Goal: Task Accomplishment & Management: Complete application form

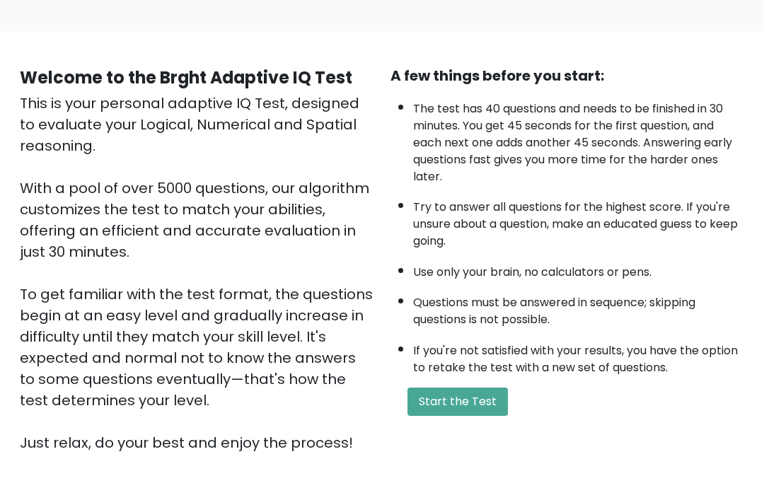
scroll to position [83, 0]
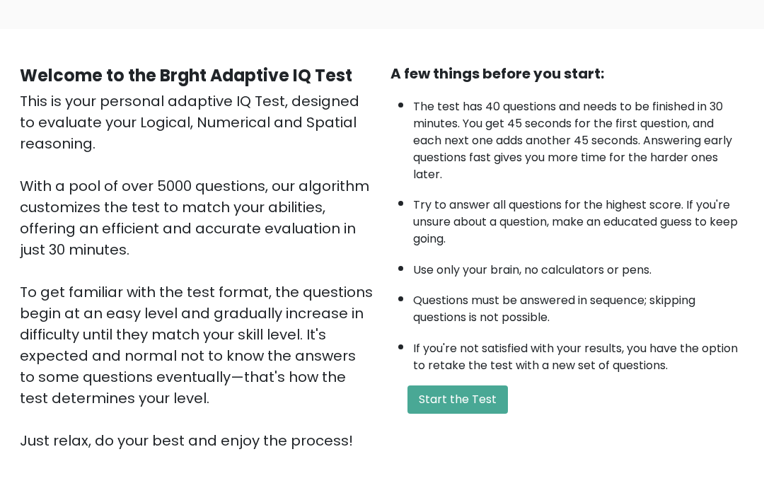
click at [487, 414] on button "Start the Test" at bounding box center [457, 399] width 100 height 28
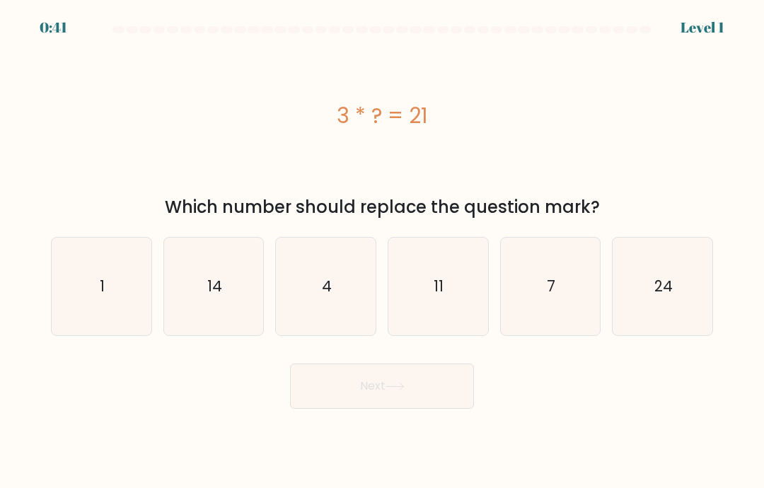
click at [553, 296] on text "7" at bounding box center [551, 286] width 8 height 21
click at [383, 251] on input "e. 7" at bounding box center [382, 247] width 1 height 7
radio input "true"
click at [353, 402] on button "Next" at bounding box center [382, 386] width 184 height 45
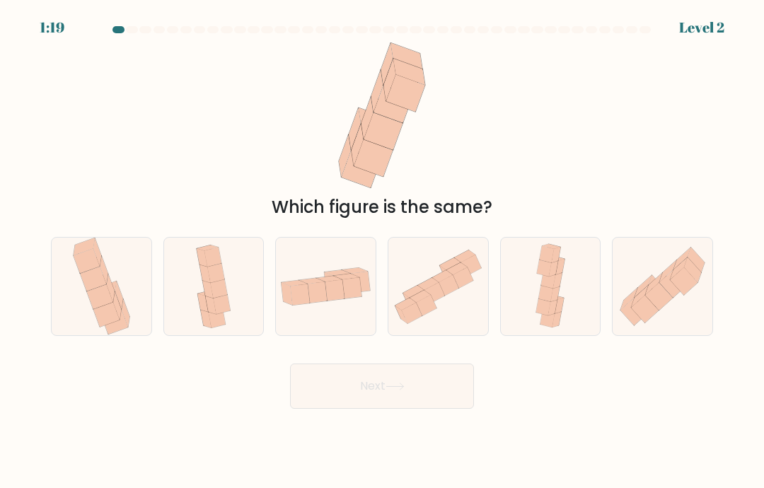
click at [677, 318] on icon at bounding box center [662, 286] width 100 height 87
click at [383, 251] on input "f." at bounding box center [382, 247] width 1 height 7
radio input "true"
click at [438, 409] on button "Next" at bounding box center [382, 386] width 184 height 45
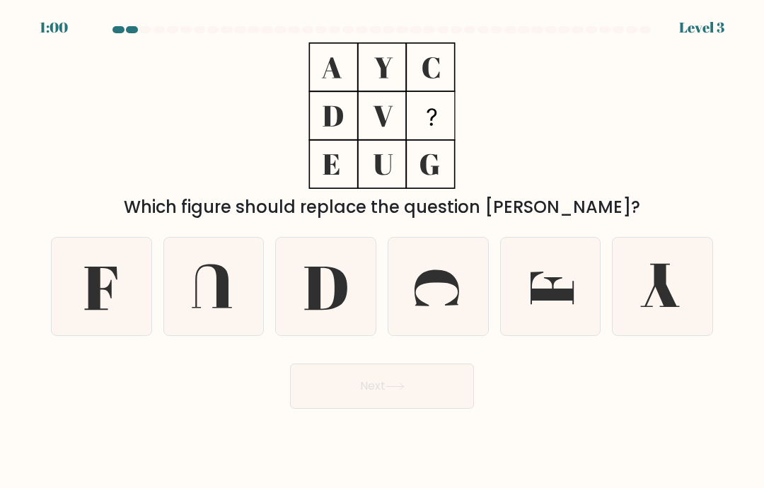
click at [102, 313] on icon at bounding box center [101, 287] width 98 height 98
click at [382, 251] on input "a." at bounding box center [382, 247] width 1 height 7
radio input "true"
click at [332, 409] on button "Next" at bounding box center [382, 386] width 184 height 45
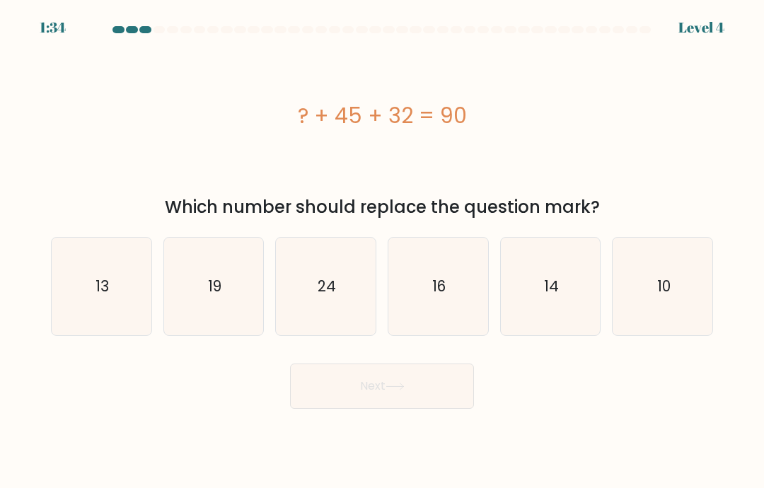
click at [112, 298] on icon "13" at bounding box center [101, 287] width 98 height 98
click at [382, 251] on input "a. 13" at bounding box center [382, 247] width 1 height 7
radio input "true"
click at [362, 385] on button "Next" at bounding box center [382, 386] width 184 height 45
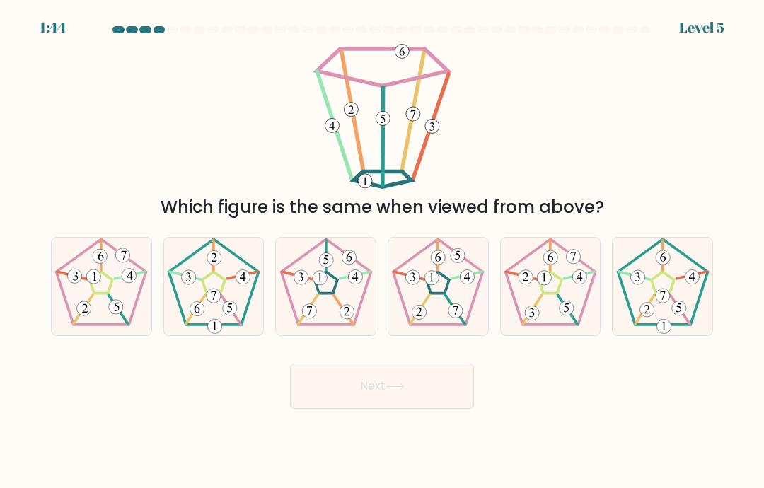
click at [298, 284] on 793 at bounding box center [301, 277] width 14 height 14
click at [382, 251] on input "c." at bounding box center [382, 247] width 1 height 7
radio input "true"
click at [350, 394] on button "Next" at bounding box center [382, 386] width 184 height 45
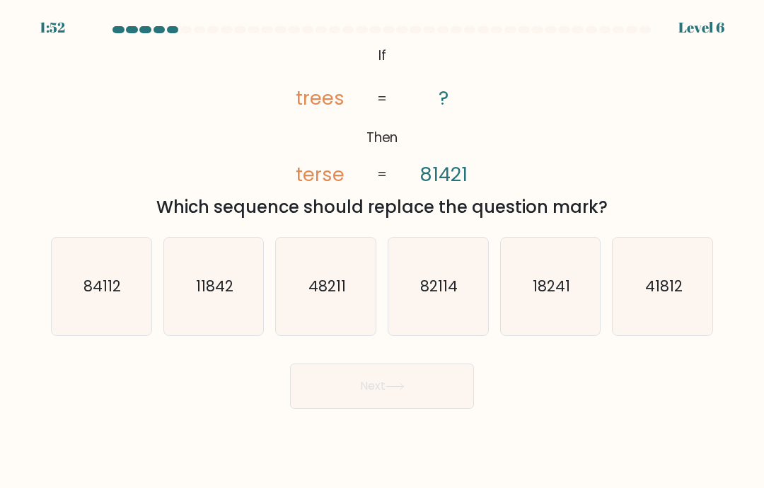
click at [112, 296] on text "84112" at bounding box center [101, 286] width 37 height 21
click at [382, 251] on input "a. 84112" at bounding box center [382, 247] width 1 height 7
radio input "true"
click at [371, 399] on button "Next" at bounding box center [382, 386] width 184 height 45
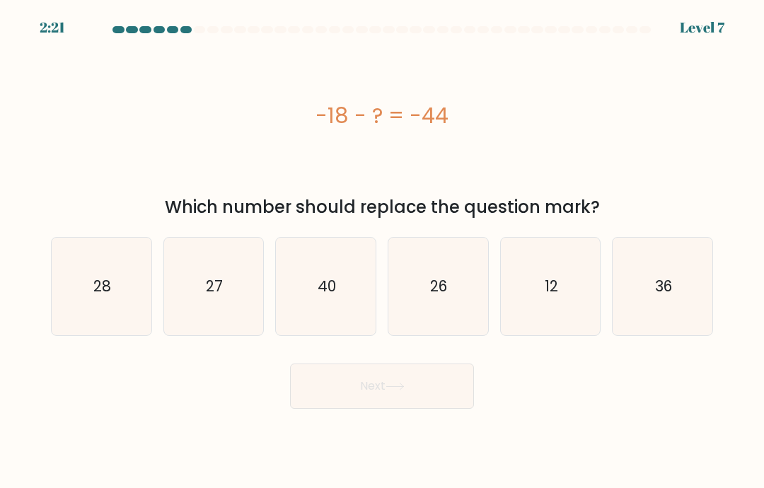
click at [436, 316] on icon "26" at bounding box center [438, 287] width 98 height 98
click at [383, 251] on input "d. 26" at bounding box center [382, 247] width 1 height 7
radio input "true"
click at [411, 399] on button "Next" at bounding box center [382, 386] width 184 height 45
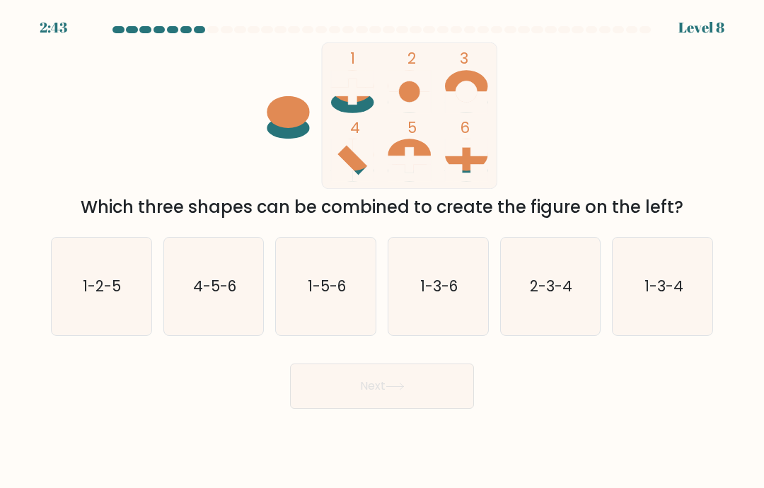
click at [336, 322] on icon "1-5-6" at bounding box center [326, 287] width 98 height 98
click at [382, 251] on input "c. 1-5-6" at bounding box center [382, 247] width 1 height 7
radio input "true"
click at [398, 390] on icon at bounding box center [394, 387] width 19 height 8
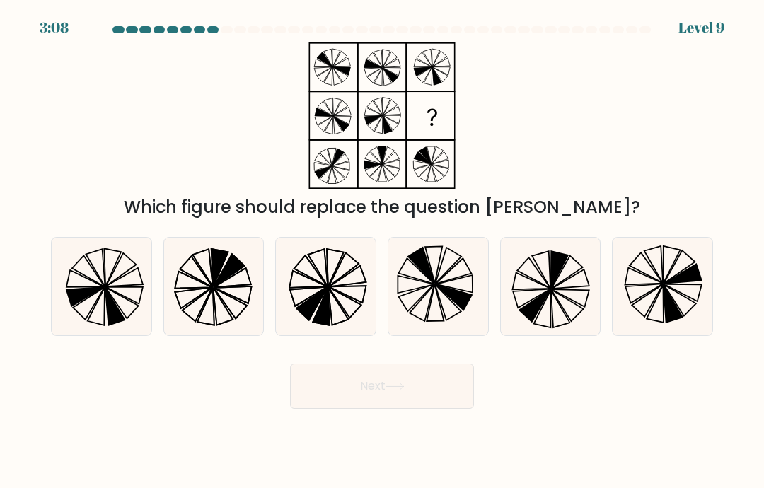
click at [315, 305] on icon at bounding box center [308, 296] width 37 height 19
click at [382, 251] on input "c." at bounding box center [382, 247] width 1 height 7
radio input "true"
click at [373, 409] on button "Next" at bounding box center [382, 386] width 184 height 45
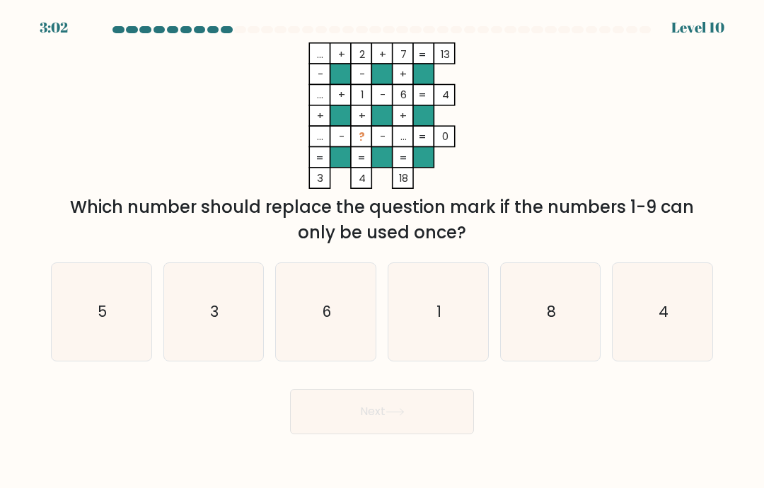
click at [205, 338] on icon "3" at bounding box center [214, 312] width 98 height 98
click at [382, 251] on input "b. 3" at bounding box center [382, 247] width 1 height 7
radio input "true"
click at [376, 431] on button "Next" at bounding box center [382, 411] width 184 height 45
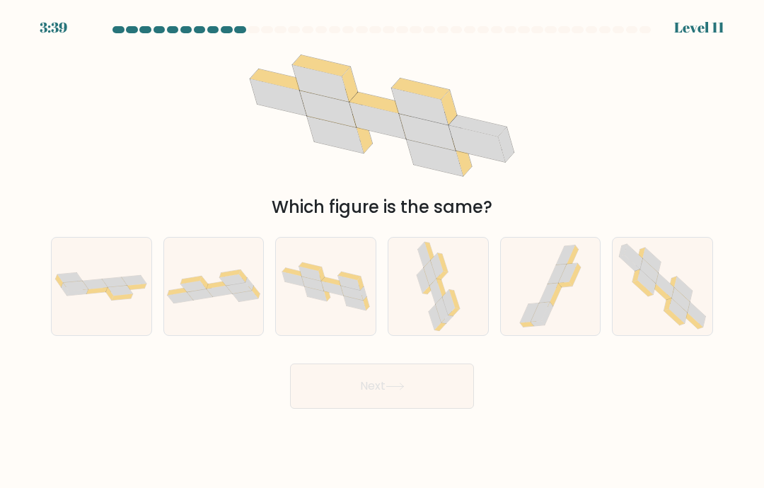
click at [646, 283] on icon at bounding box center [649, 270] width 18 height 25
click at [383, 251] on input "f." at bounding box center [382, 247] width 1 height 7
radio input "true"
click at [430, 406] on button "Next" at bounding box center [382, 386] width 184 height 45
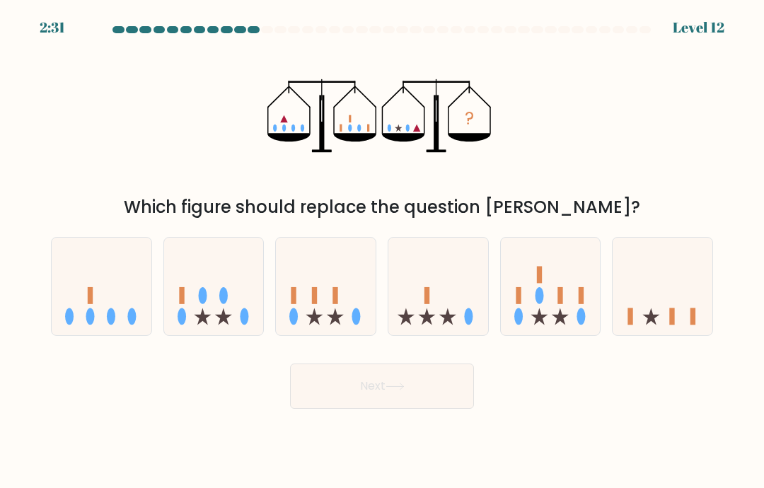
click at [313, 304] on rect at bounding box center [314, 295] width 5 height 17
click at [382, 251] on input "c." at bounding box center [382, 247] width 1 height 7
radio input "true"
click at [559, 298] on icon at bounding box center [551, 286] width 100 height 83
click at [383, 251] on input "e." at bounding box center [382, 247] width 1 height 7
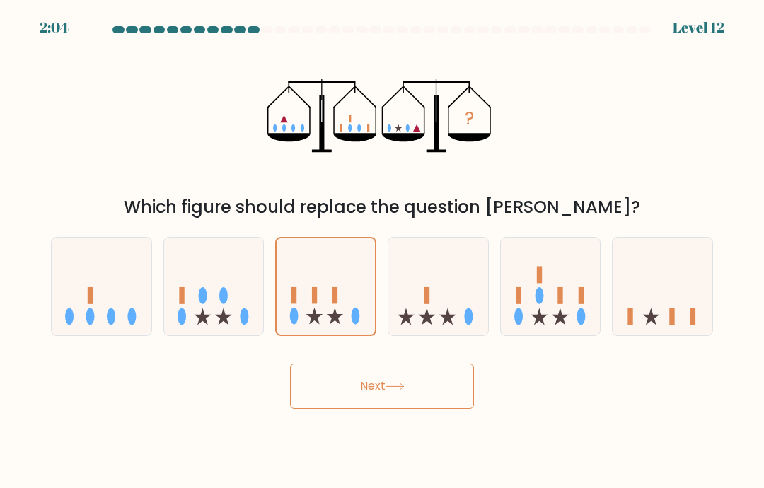
radio input "true"
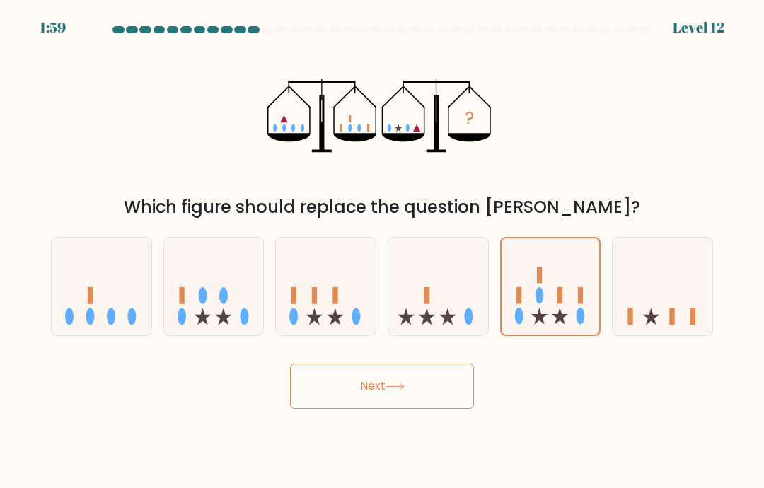
click at [215, 299] on icon at bounding box center [214, 286] width 100 height 83
click at [382, 251] on input "b." at bounding box center [382, 247] width 1 height 7
radio input "true"
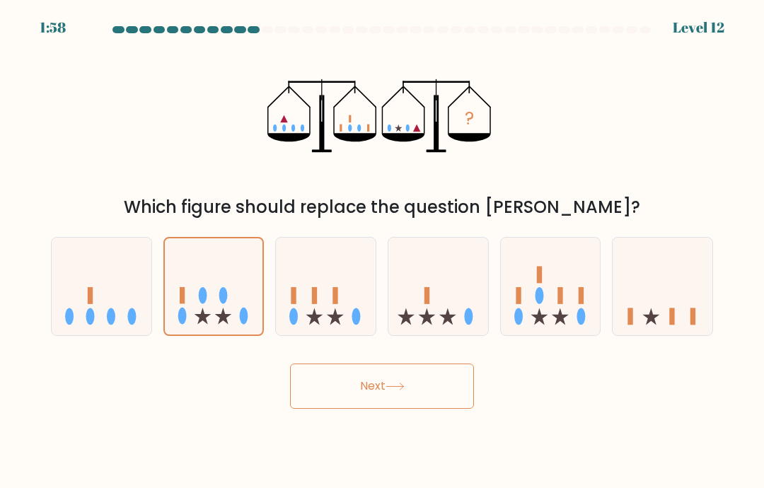
click at [383, 407] on button "Next" at bounding box center [382, 386] width 184 height 45
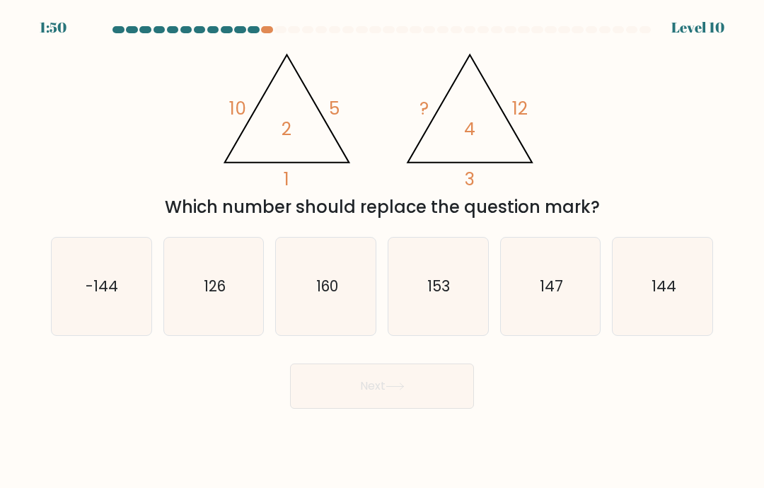
click at [678, 296] on icon "144" at bounding box center [663, 287] width 98 height 98
click at [383, 251] on input "f. 144" at bounding box center [382, 247] width 1 height 7
radio input "true"
click at [453, 405] on button "Next" at bounding box center [382, 386] width 184 height 45
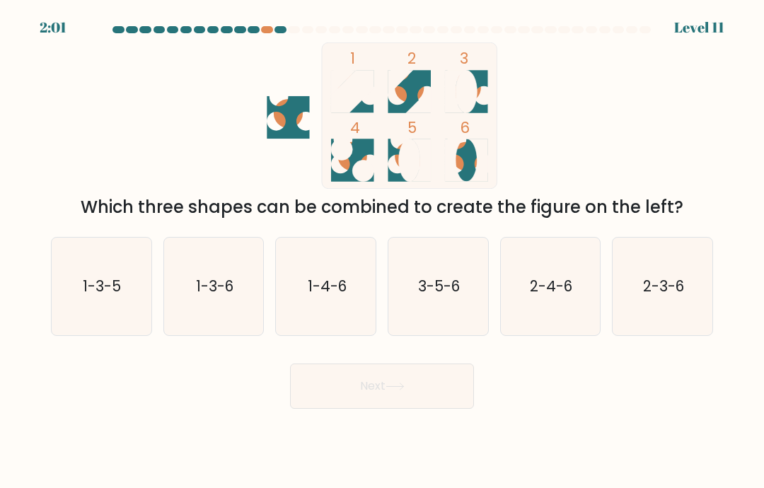
click at [455, 289] on icon "3-5-6" at bounding box center [438, 287] width 98 height 98
click at [383, 251] on input "d. 3-5-6" at bounding box center [382, 247] width 1 height 7
radio input "true"
click at [430, 394] on button "Next" at bounding box center [382, 386] width 184 height 45
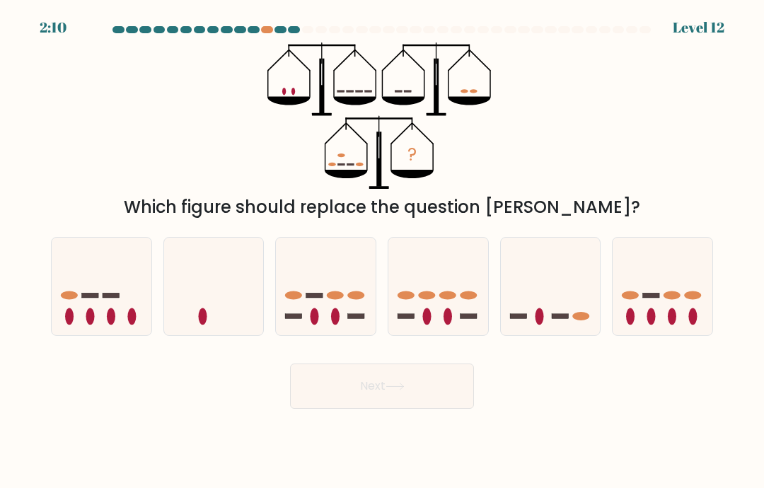
click at [600, 286] on icon at bounding box center [551, 286] width 100 height 83
click at [383, 251] on input "e." at bounding box center [382, 247] width 1 height 7
radio input "true"
click at [451, 406] on button "Next" at bounding box center [382, 386] width 184 height 45
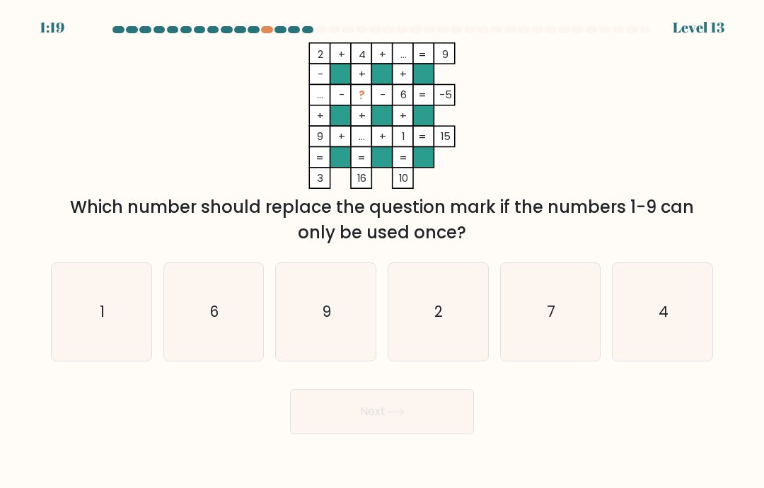
click at [588, 347] on icon "7" at bounding box center [550, 312] width 98 height 98
click at [383, 251] on input "e. 7" at bounding box center [382, 247] width 1 height 7
radio input "true"
click at [441, 434] on button "Next" at bounding box center [382, 411] width 184 height 45
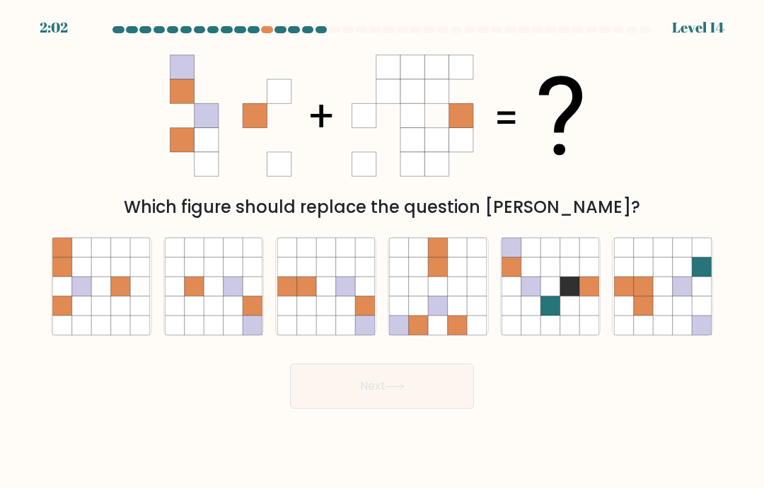
click at [267, 30] on div at bounding box center [267, 29] width 12 height 7
click at [270, 31] on div at bounding box center [267, 29] width 12 height 7
click at [316, 66] on icon at bounding box center [382, 115] width 424 height 146
click at [474, 296] on icon at bounding box center [476, 286] width 19 height 19
click at [383, 251] on input "d." at bounding box center [382, 247] width 1 height 7
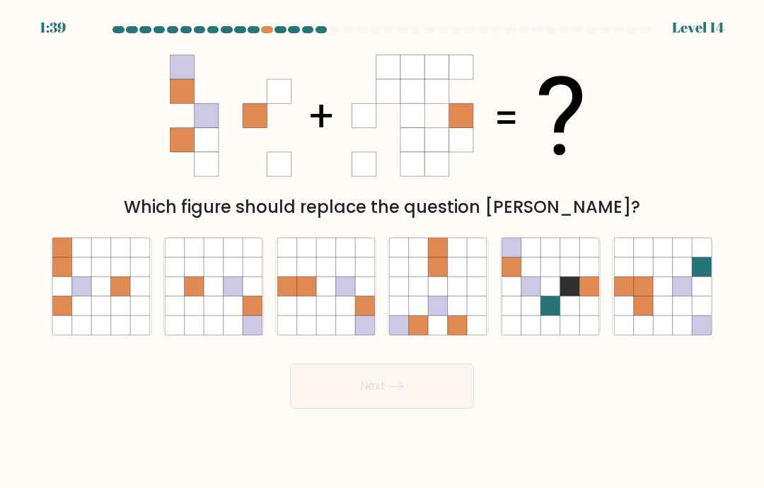
radio input "true"
click at [458, 402] on button "Next" at bounding box center [382, 386] width 184 height 45
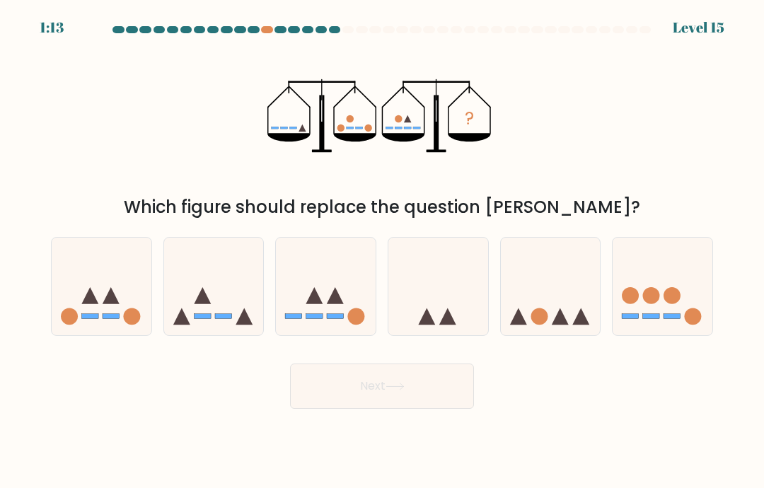
click at [662, 298] on icon at bounding box center [662, 286] width 100 height 83
click at [383, 251] on input "f." at bounding box center [382, 247] width 1 height 7
radio input "true"
click at [453, 409] on button "Next" at bounding box center [382, 386] width 184 height 45
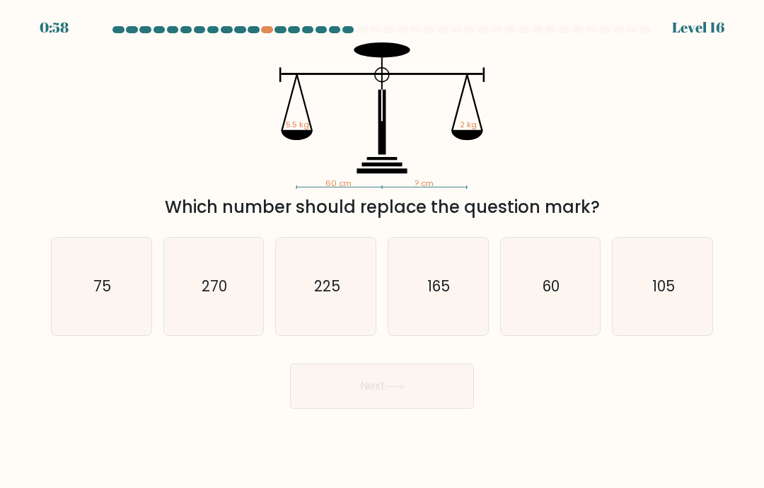
click at [238, 305] on icon "270" at bounding box center [214, 287] width 98 height 98
click at [382, 251] on input "b. 270" at bounding box center [382, 247] width 1 height 7
radio input "true"
click at [419, 409] on button "Next" at bounding box center [382, 386] width 184 height 45
